Goal: Task Accomplishment & Management: Manage account settings

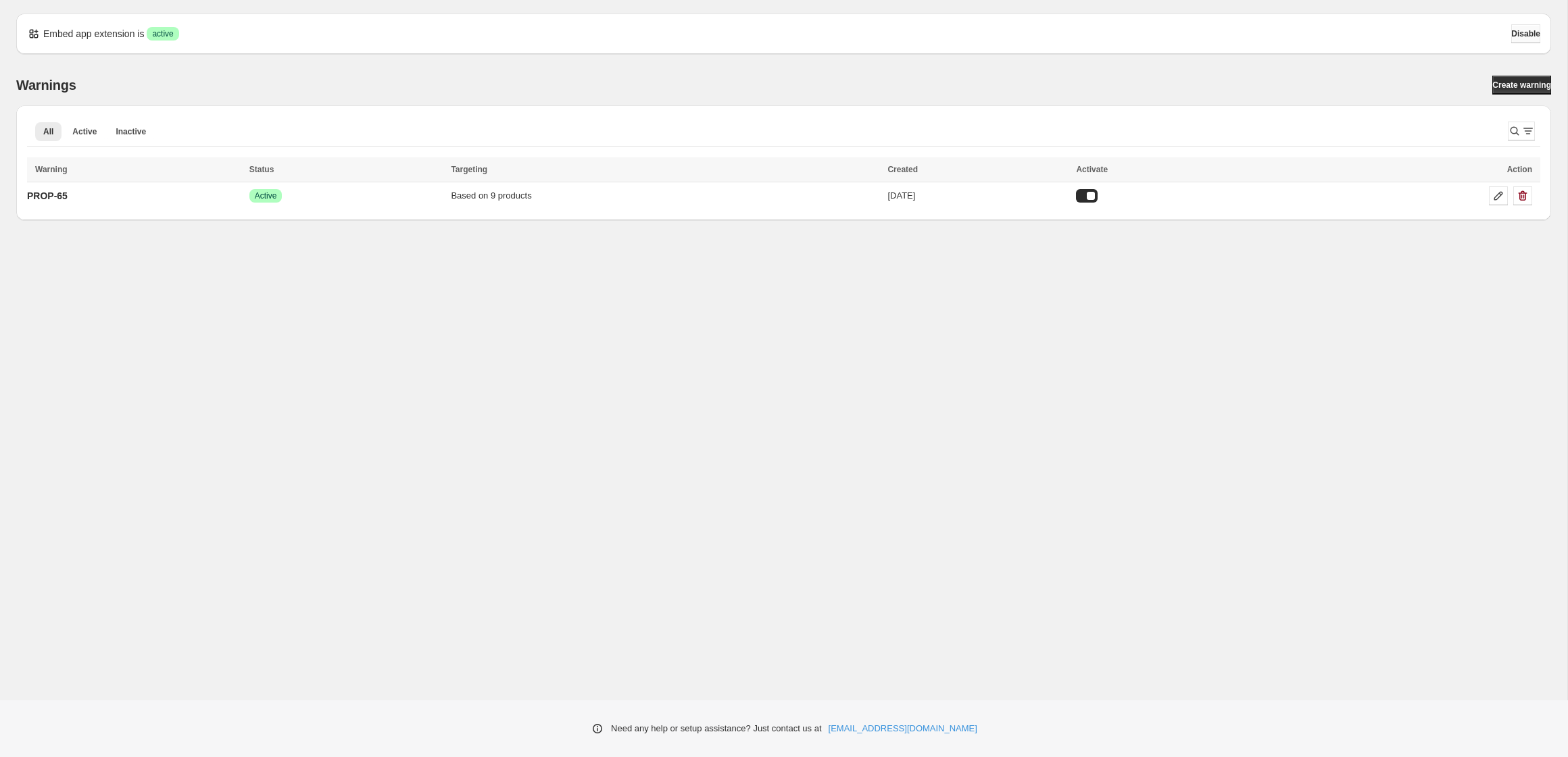
click at [1512, 30] on span "Disable" at bounding box center [1525, 33] width 29 height 11
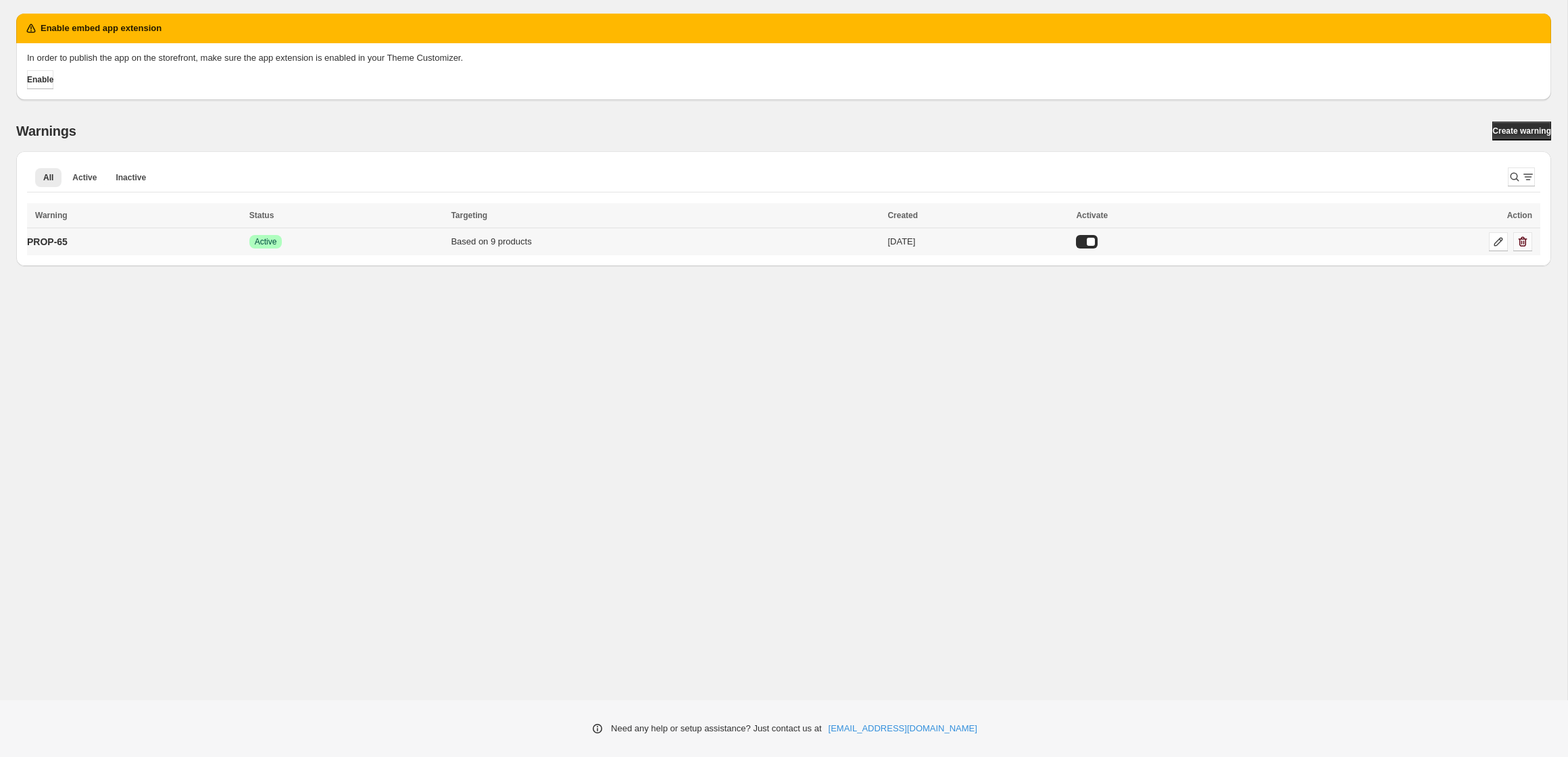
click at [1525, 241] on icon "button" at bounding box center [1523, 242] width 8 height 10
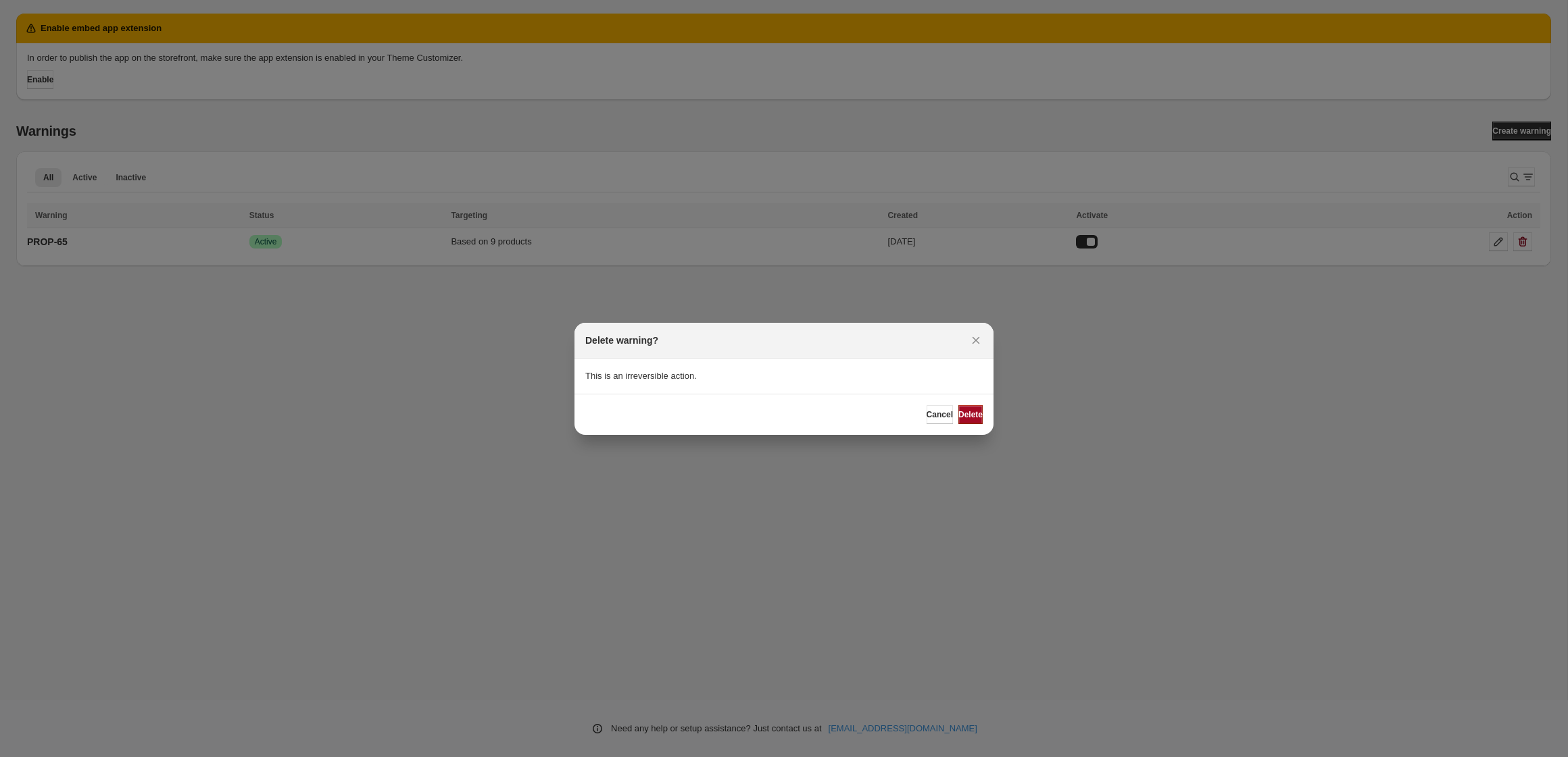
click at [966, 413] on span "Delete" at bounding box center [970, 414] width 25 height 11
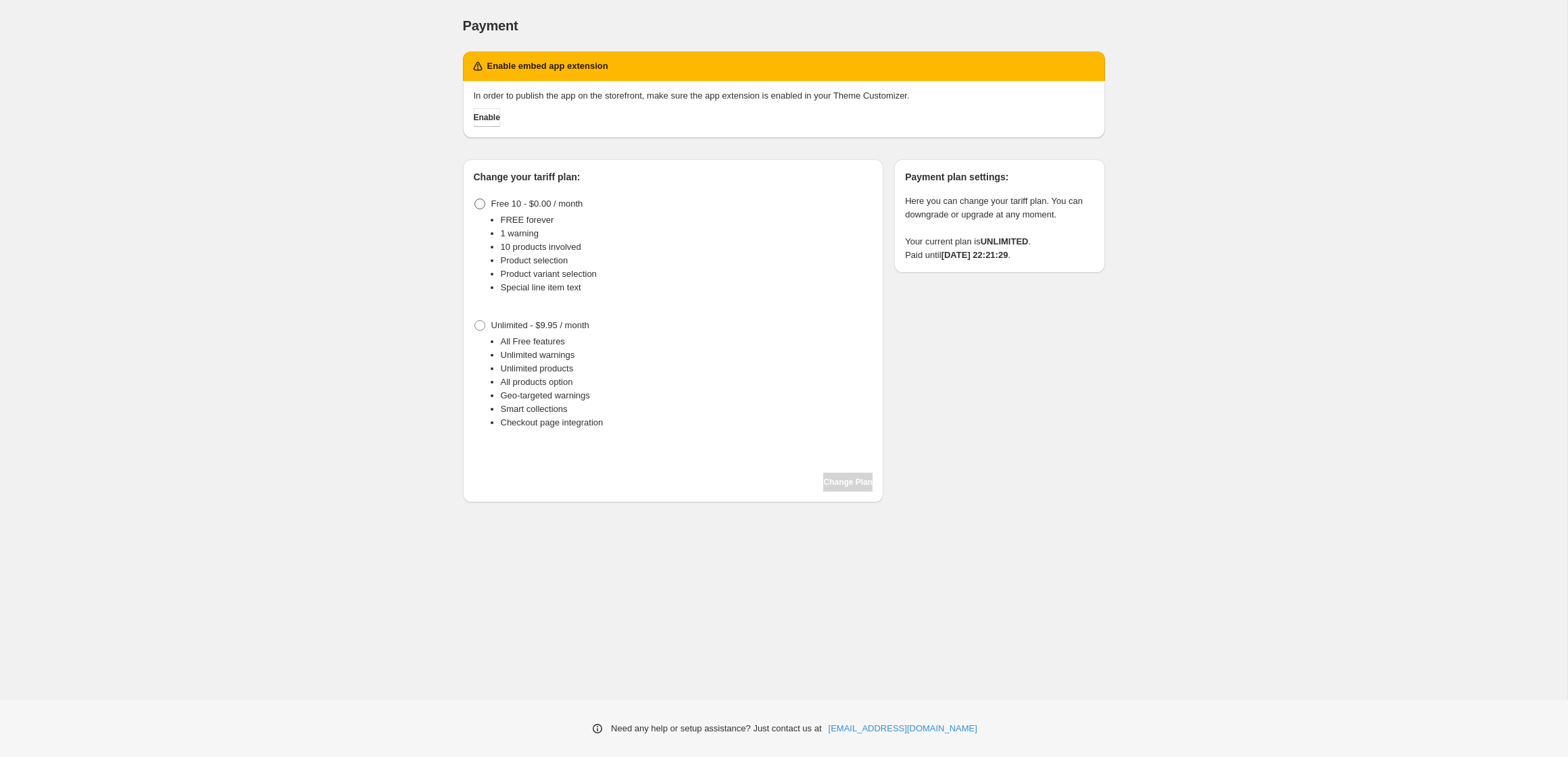
click at [480, 207] on span at bounding box center [479, 204] width 11 height 11
click at [844, 484] on span "Change Plan" at bounding box center [847, 482] width 49 height 11
click at [842, 486] on span "Change Plan" at bounding box center [847, 482] width 49 height 11
